Goal: Task Accomplishment & Management: Manage account settings

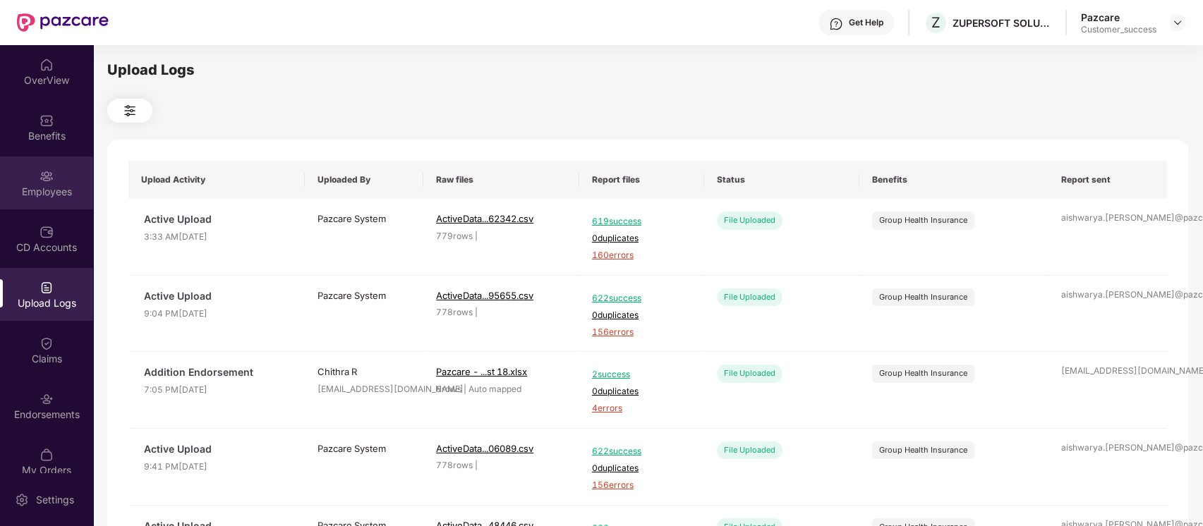
click at [40, 195] on div "Employees" at bounding box center [46, 192] width 93 height 14
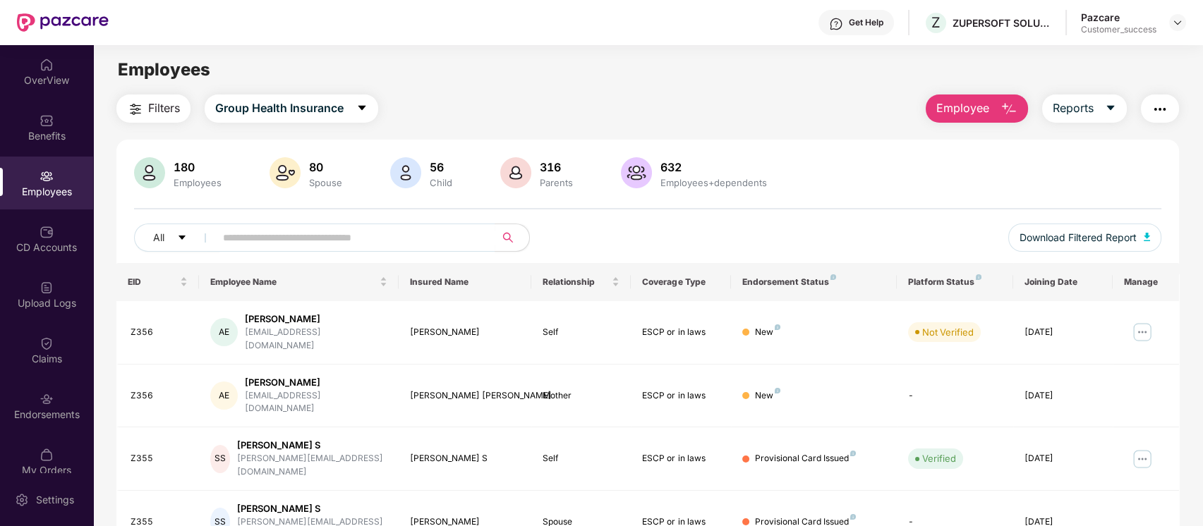
click at [1157, 107] on img "button" at bounding box center [1160, 109] width 17 height 17
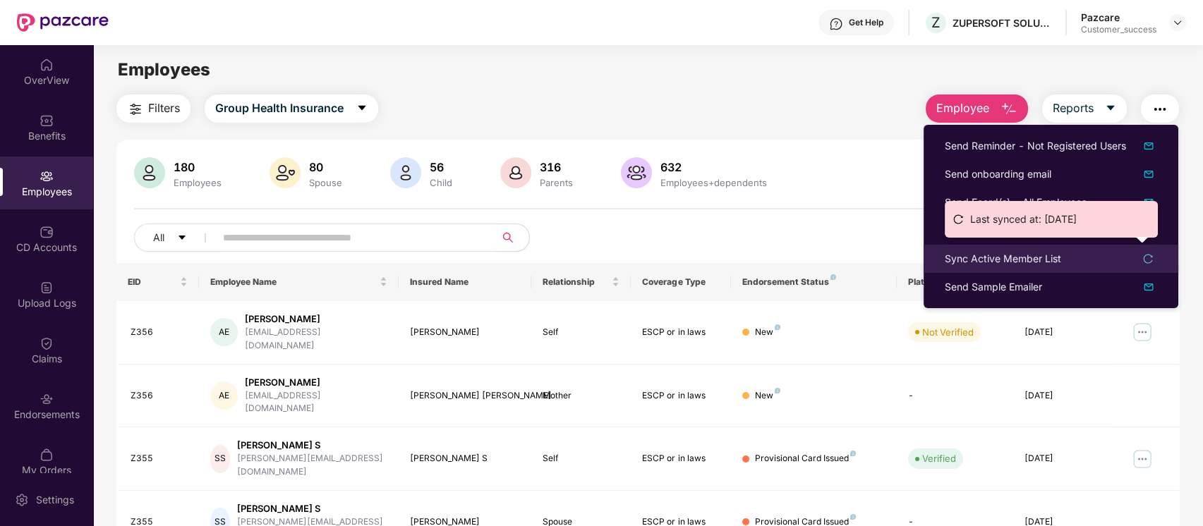
click at [982, 251] on div "Sync Active Member List" at bounding box center [1003, 259] width 116 height 16
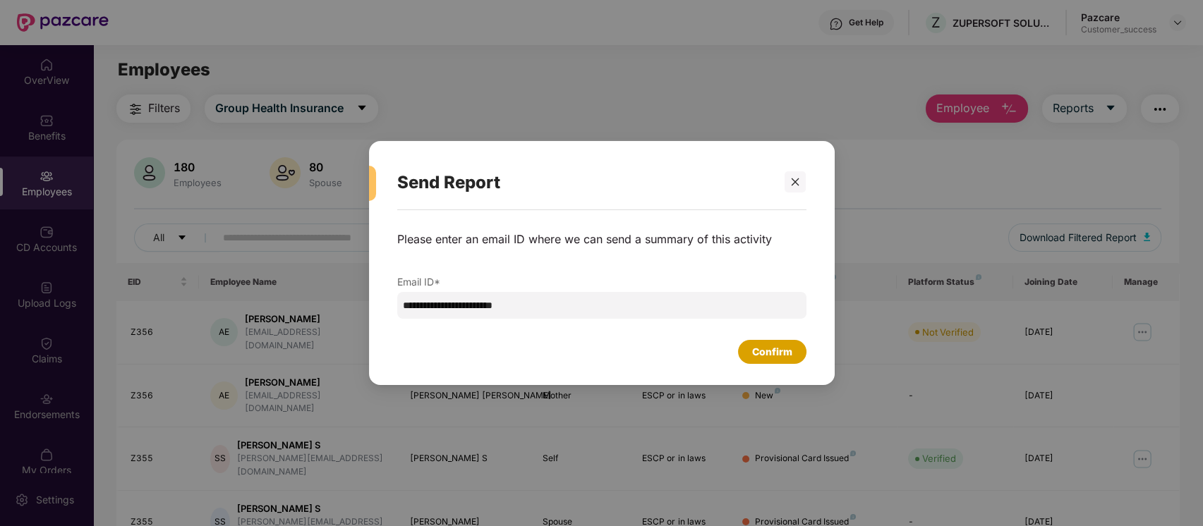
click at [779, 353] on div "Confirm" at bounding box center [772, 352] width 40 height 16
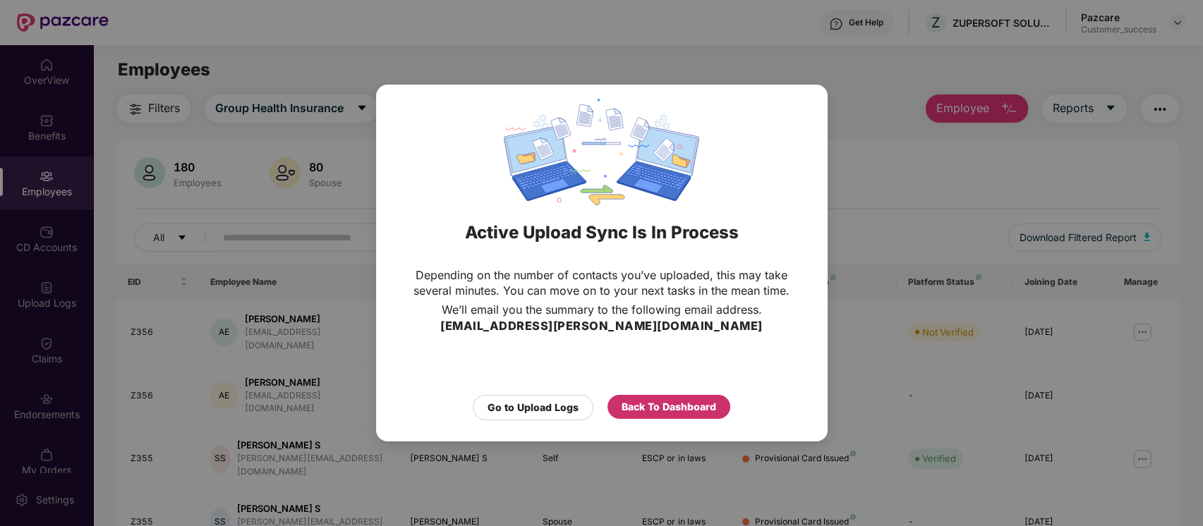
click at [620, 412] on div "Back To Dashboard" at bounding box center [669, 407] width 123 height 24
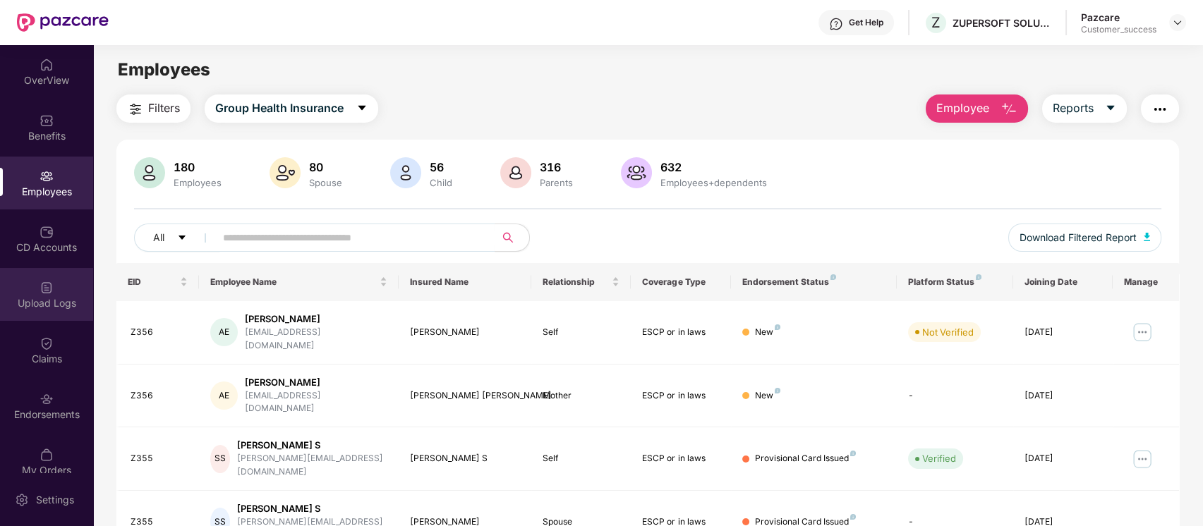
click at [54, 289] on div "Upload Logs" at bounding box center [46, 294] width 93 height 53
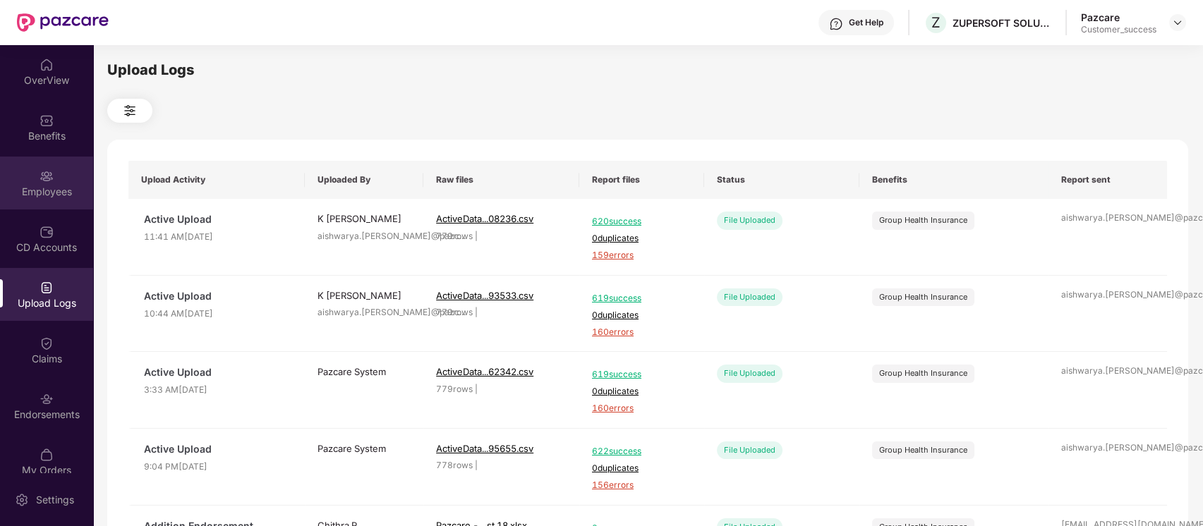
click at [73, 180] on div "Employees" at bounding box center [46, 183] width 93 height 53
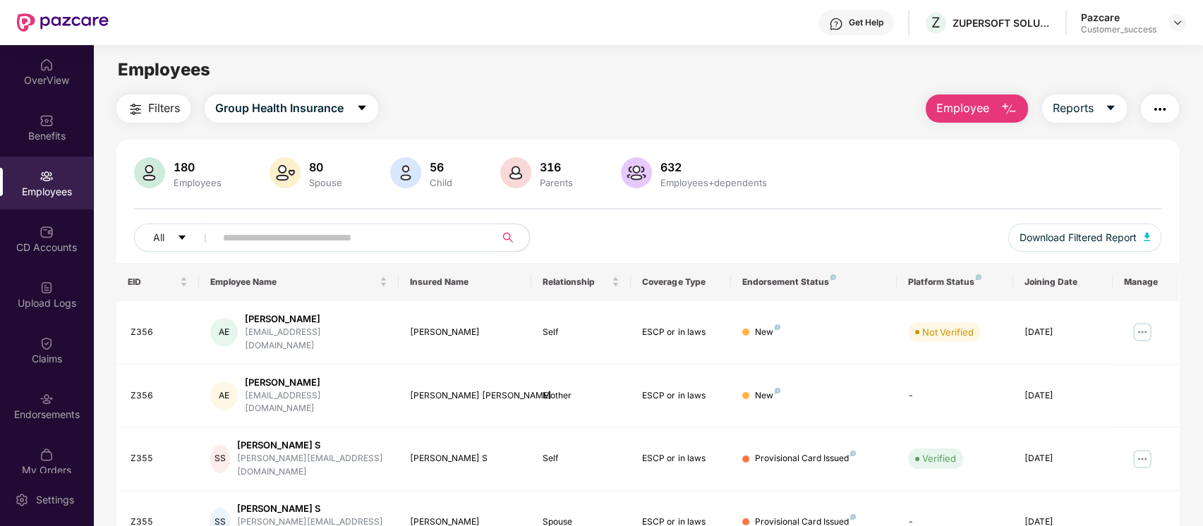
click at [421, 240] on input "text" at bounding box center [349, 237] width 253 height 21
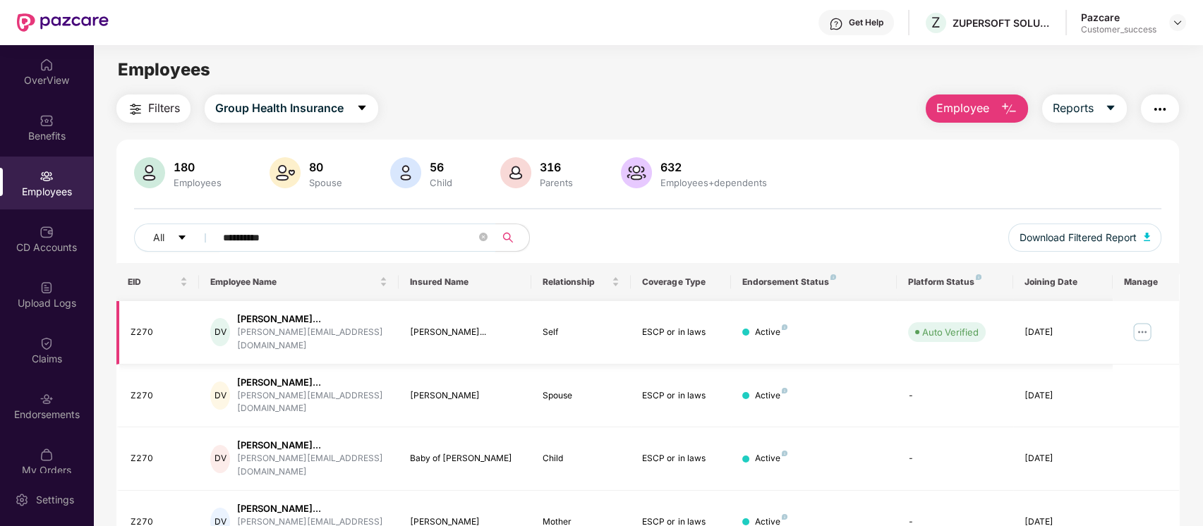
scroll to position [83, 0]
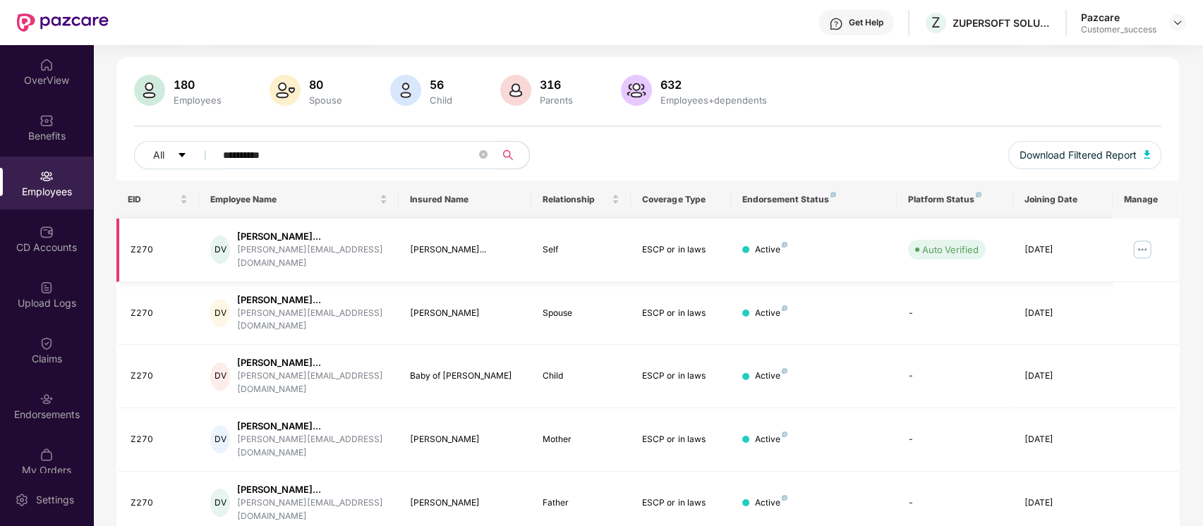
type input "**********"
click at [1145, 238] on img at bounding box center [1142, 249] width 23 height 23
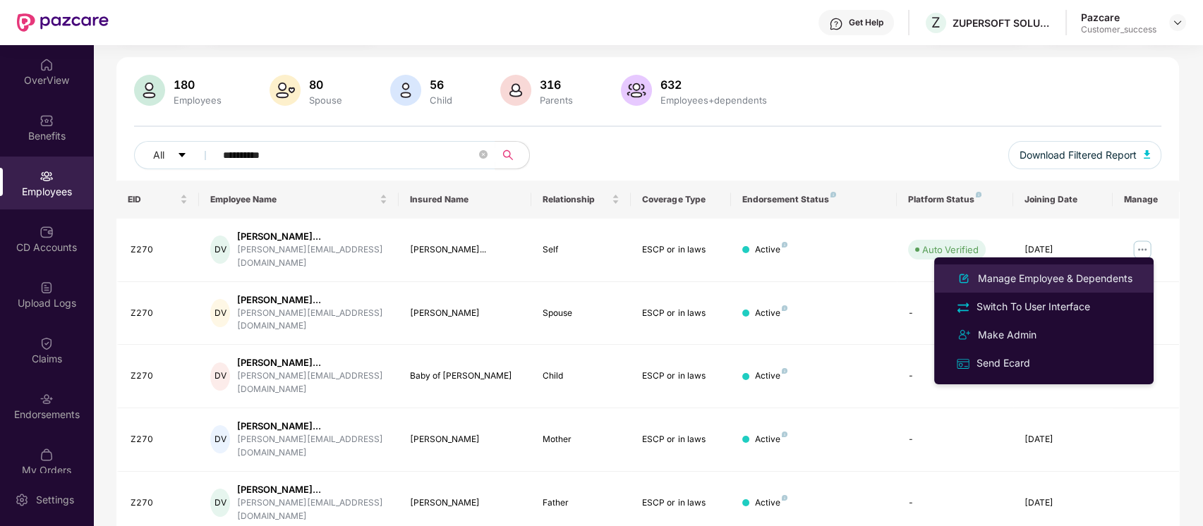
click at [1105, 269] on li "Manage Employee & Dependents" at bounding box center [1043, 279] width 219 height 28
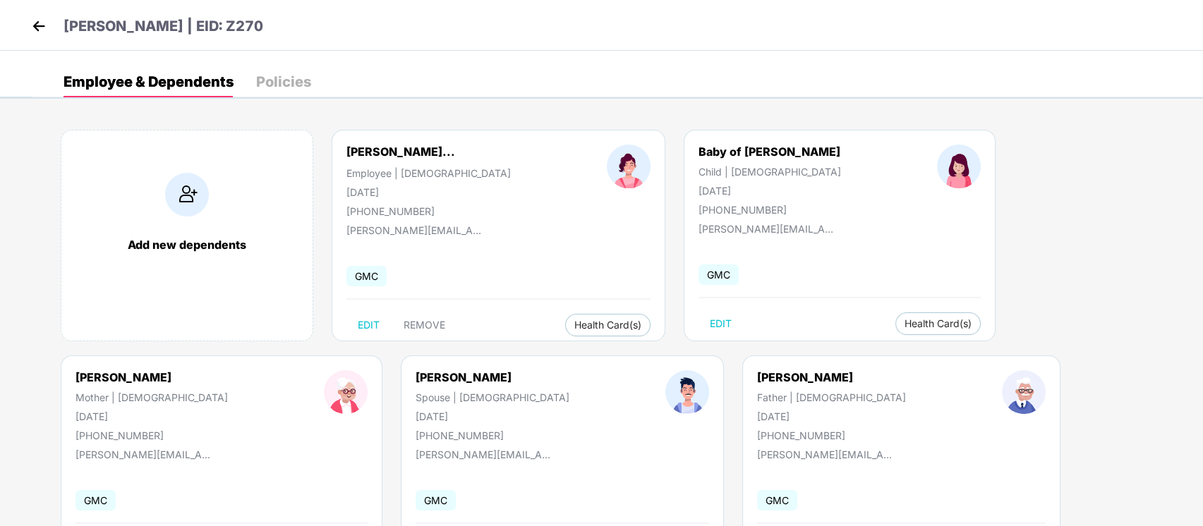
scroll to position [20, 0]
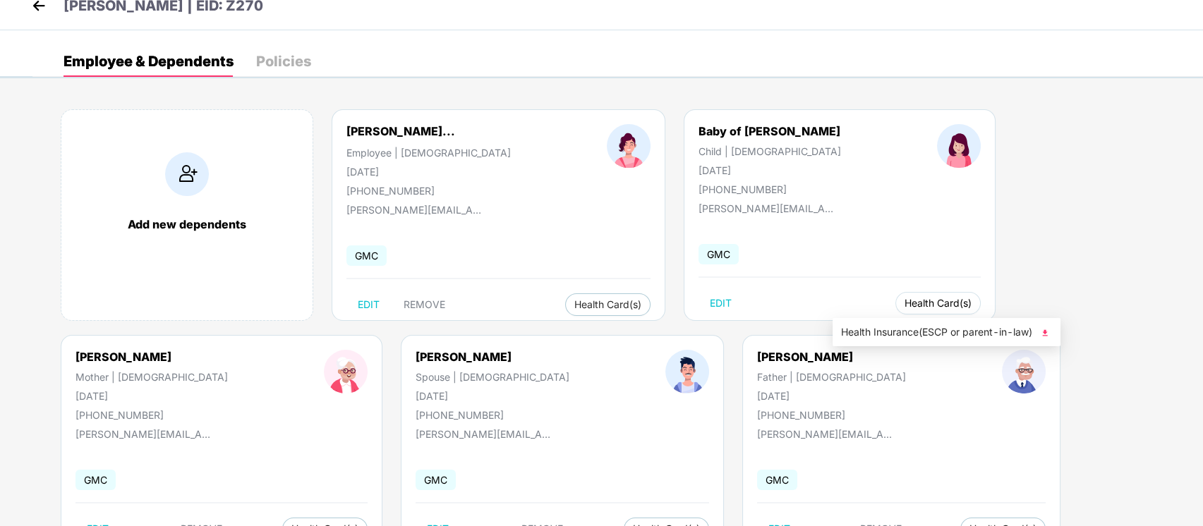
click at [905, 301] on span "Health Card(s)" at bounding box center [938, 303] width 67 height 7
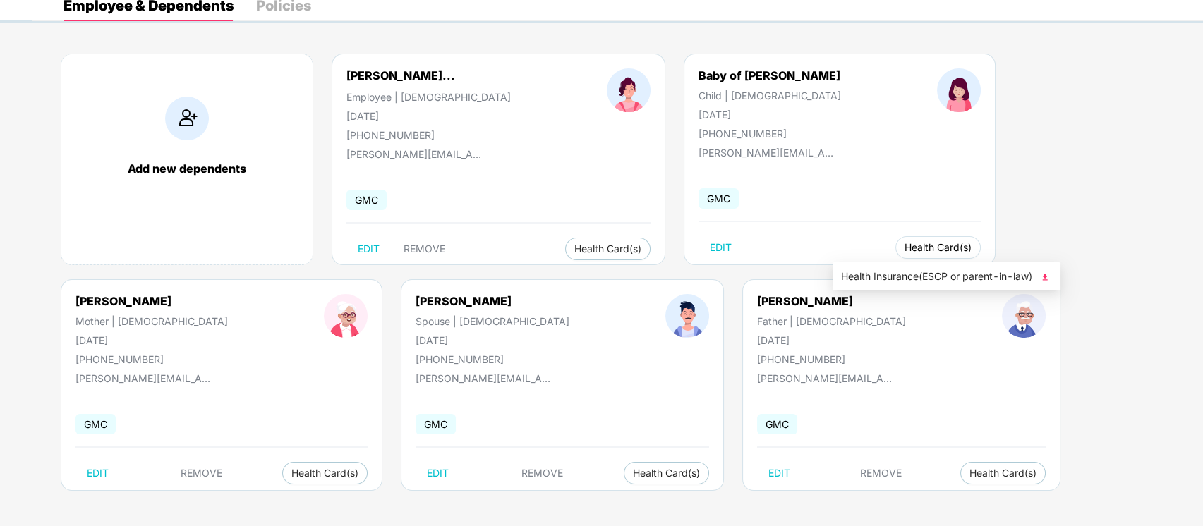
click at [905, 250] on span "Health Card(s)" at bounding box center [938, 247] width 67 height 7
click at [910, 279] on span "Health Insurance(ESCP or parent-in-law)" at bounding box center [946, 277] width 211 height 16
